Goal: Task Accomplishment & Management: Manage account settings

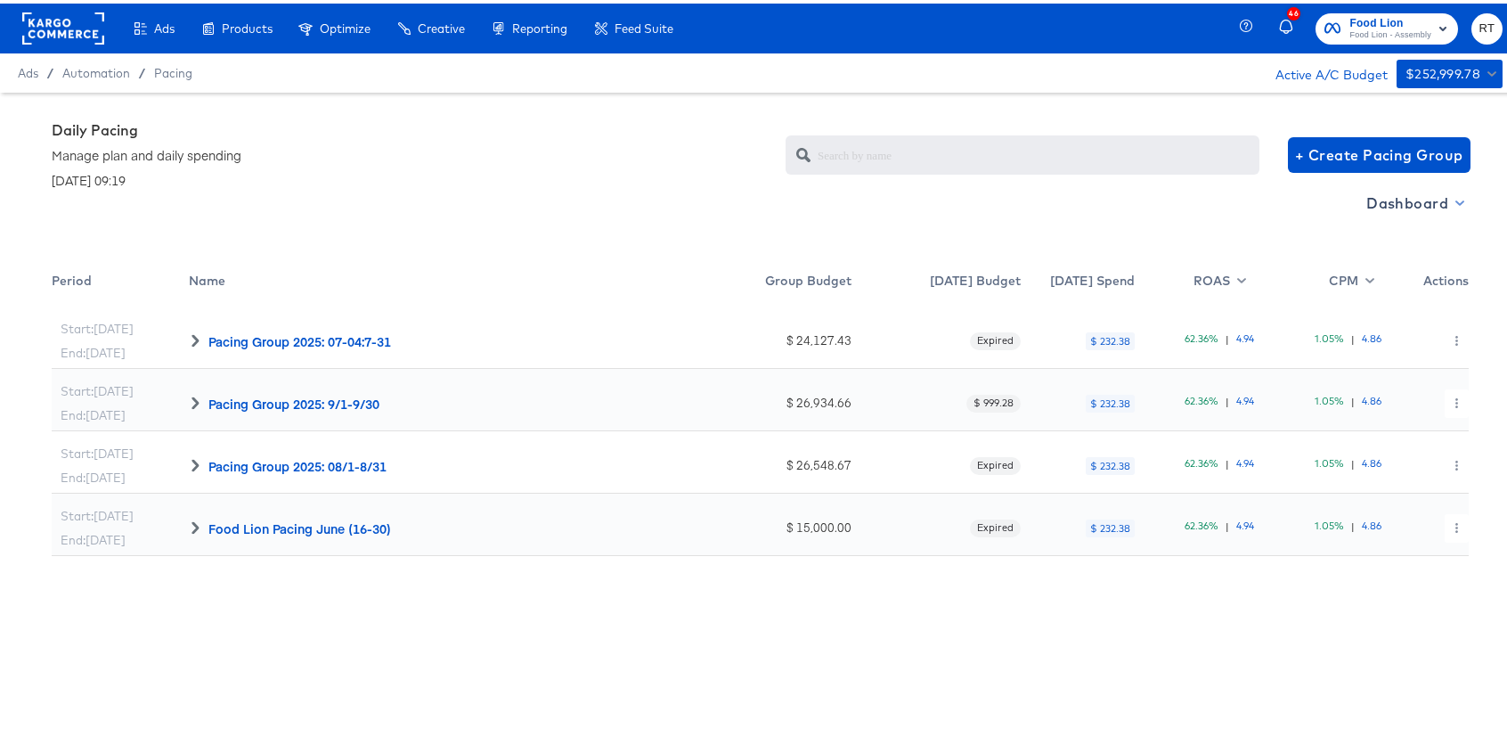
click at [1423, 191] on span "Dashboard" at bounding box center [1413, 199] width 95 height 25
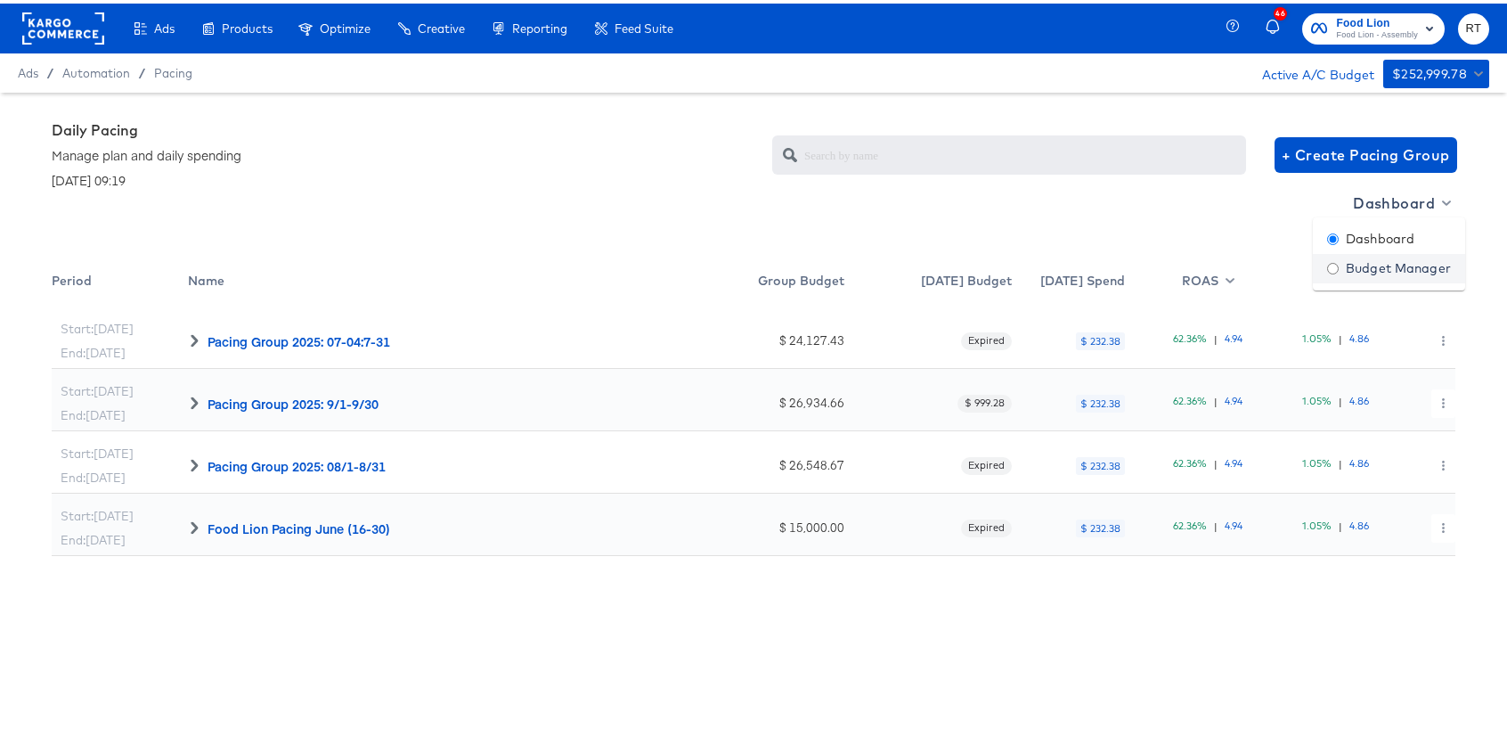
click at [1393, 257] on div "Budget Manager" at bounding box center [1389, 265] width 124 height 19
radio input "false"
radio input "true"
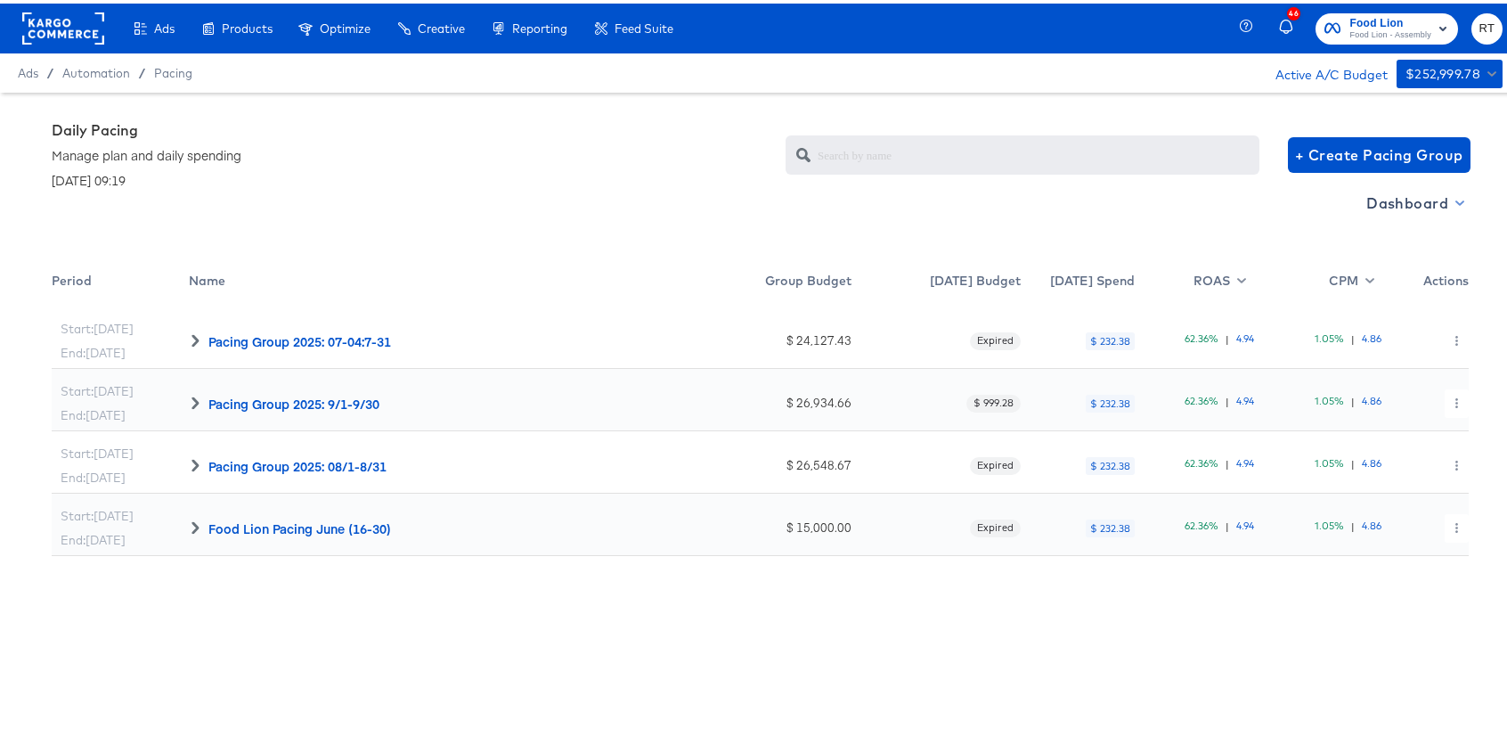
click at [1421, 197] on span "Dashboard" at bounding box center [1413, 199] width 95 height 25
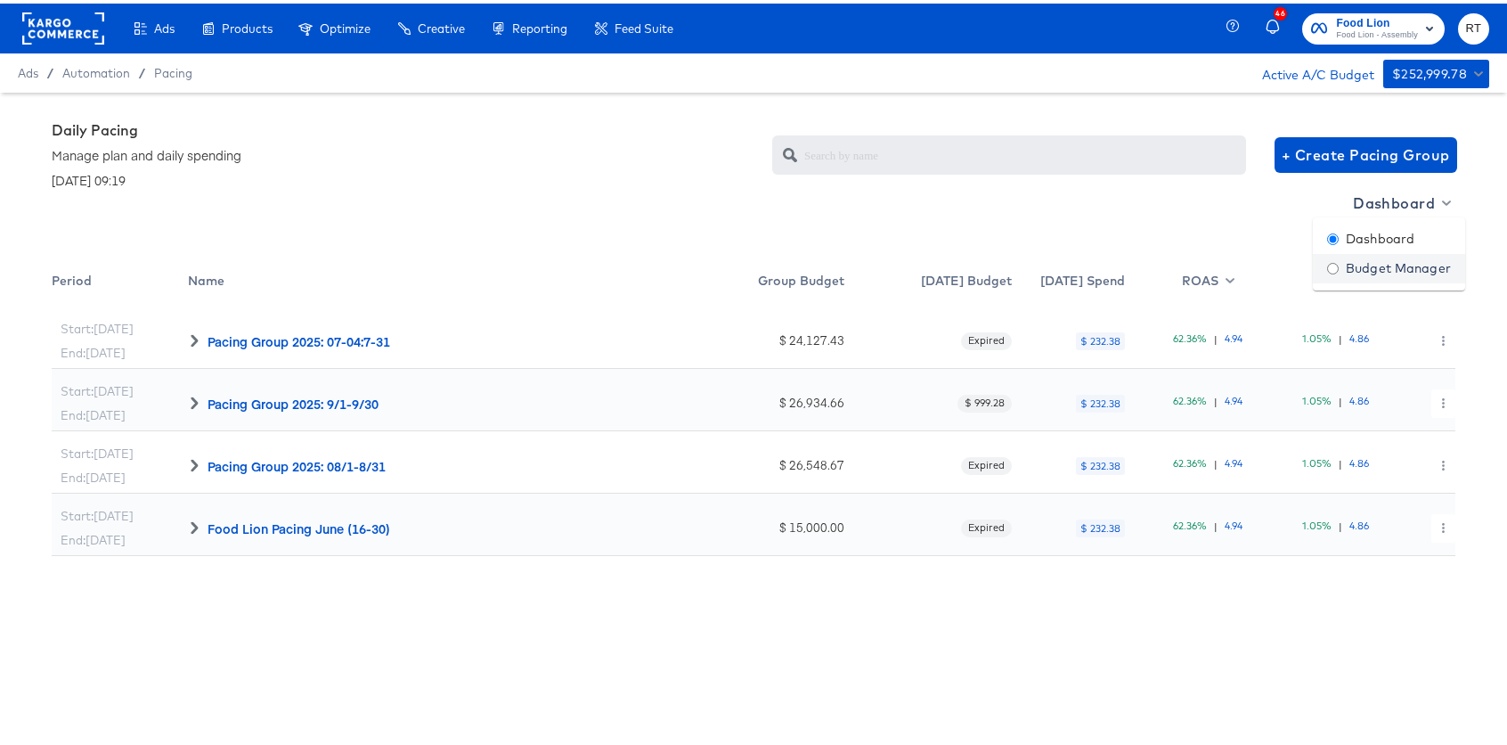
click at [1401, 270] on div "Budget Manager" at bounding box center [1389, 265] width 124 height 19
radio input "false"
radio input "true"
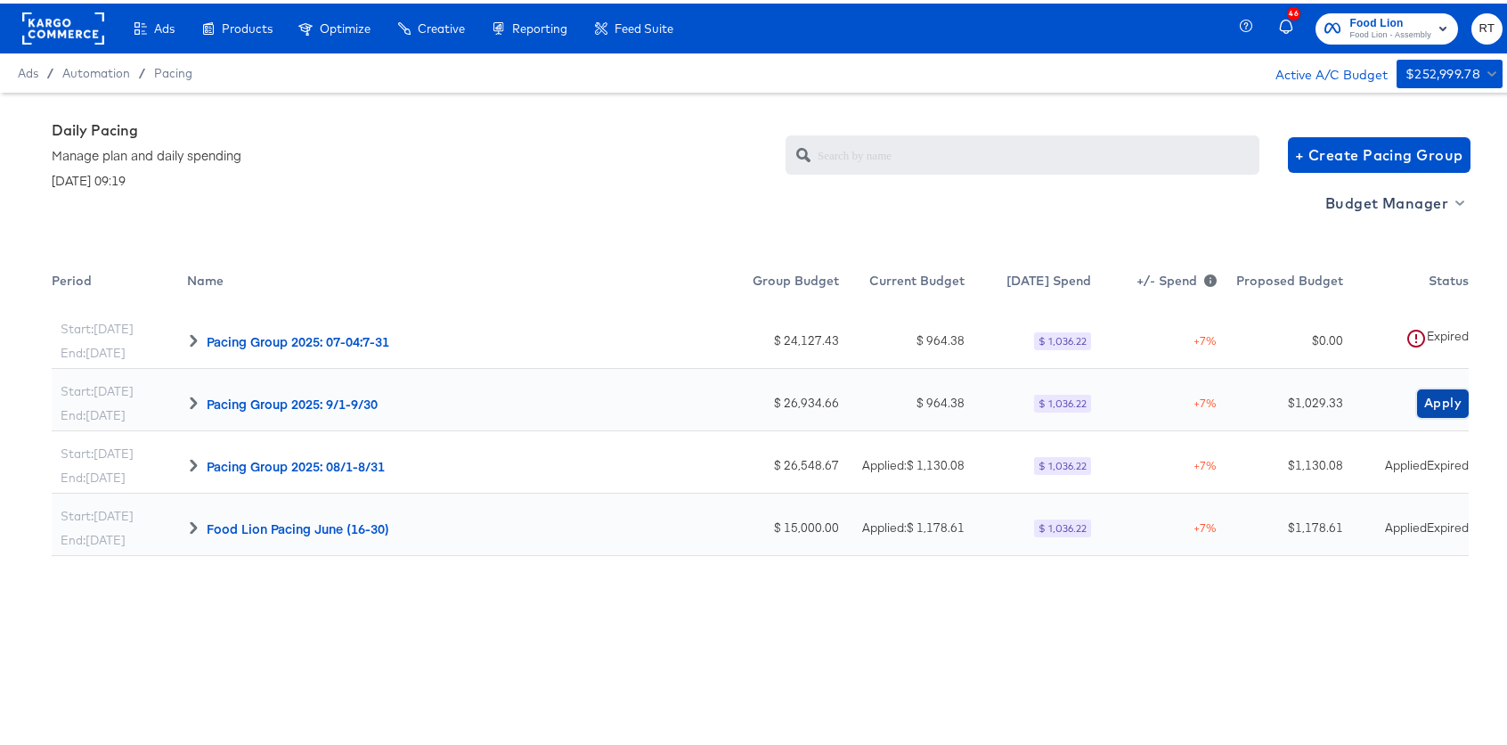
click at [1429, 403] on span "Apply" at bounding box center [1442, 399] width 37 height 22
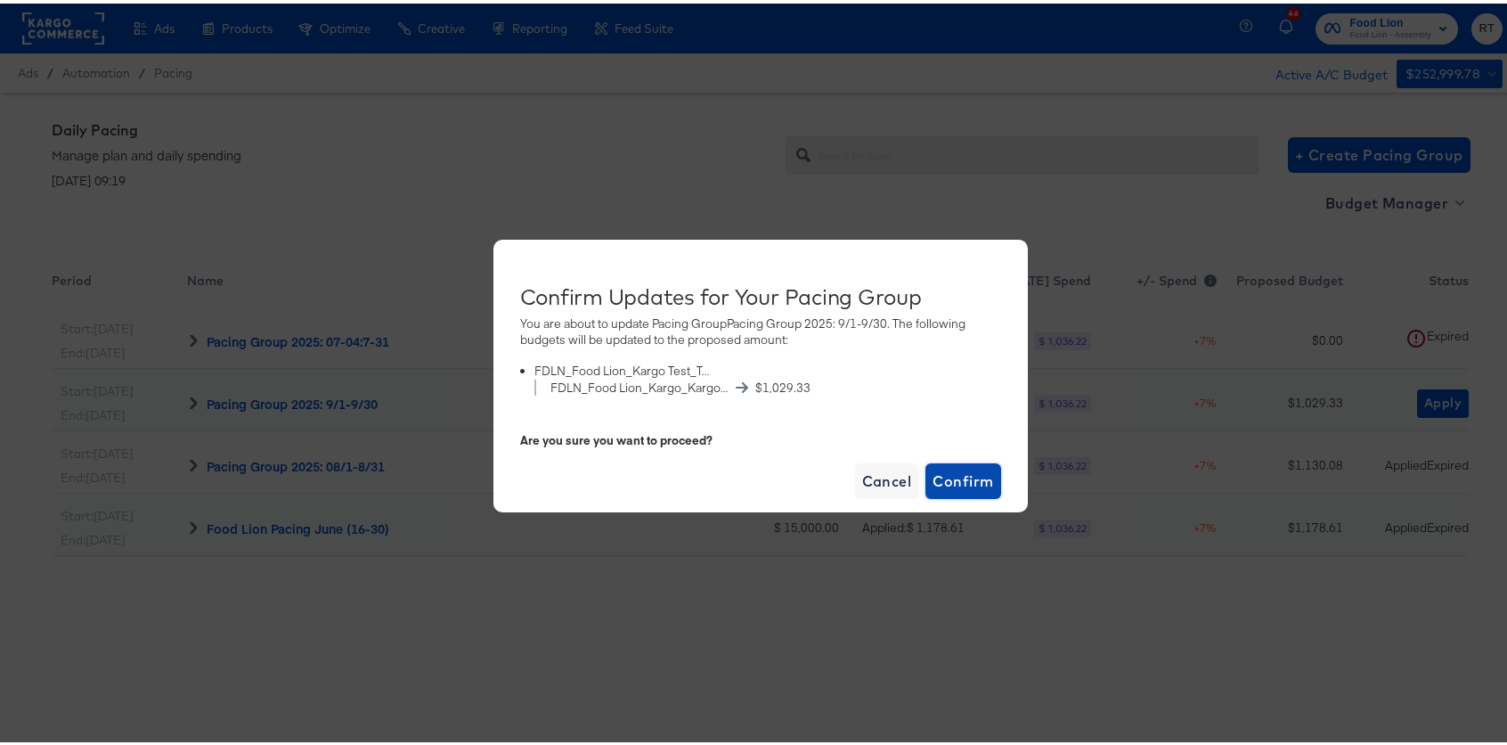
click at [965, 482] on span "Confirm" at bounding box center [962, 477] width 61 height 25
